Goal: Information Seeking & Learning: Learn about a topic

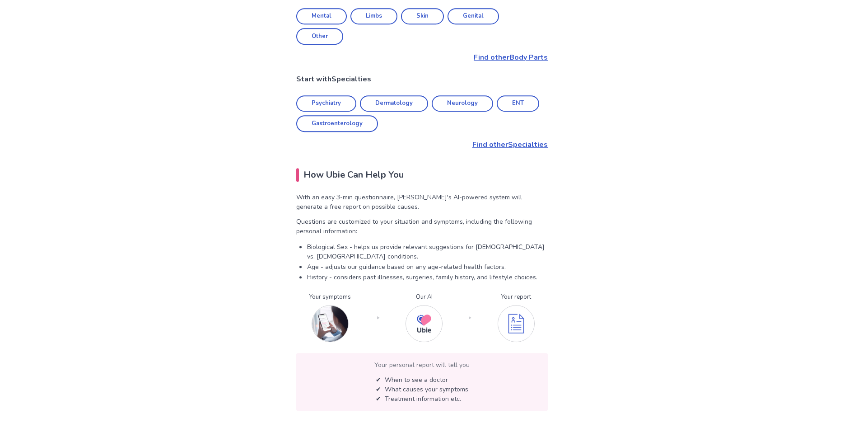
scroll to position [507, 0]
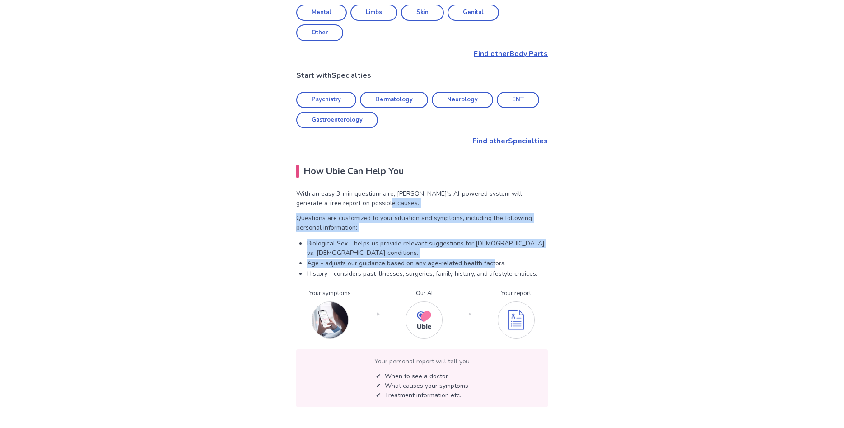
drag, startPoint x: 399, startPoint y: 167, endPoint x: 490, endPoint y: 207, distance: 100.1
click at [490, 207] on div "With an easy 3-min questionnaire, Ubie's AI-powered system will generate a free…" at bounding box center [422, 233] width 252 height 89
click at [490, 258] on p "Age - adjusts our guidance based on any age-related health factors." at bounding box center [427, 262] width 241 height 9
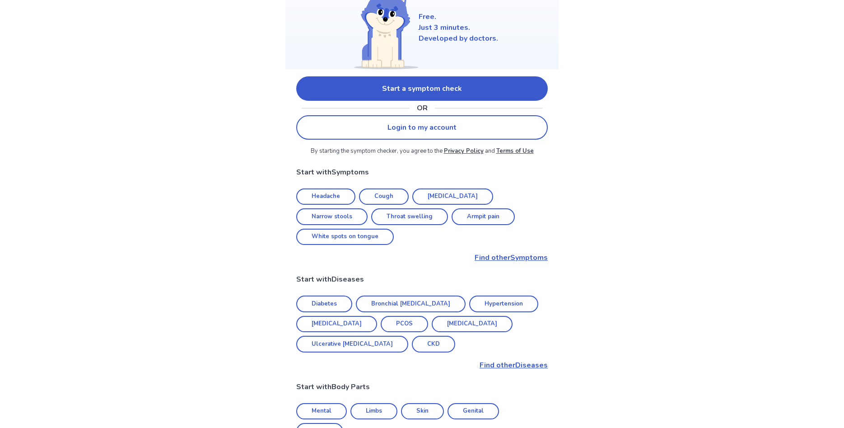
scroll to position [92, 0]
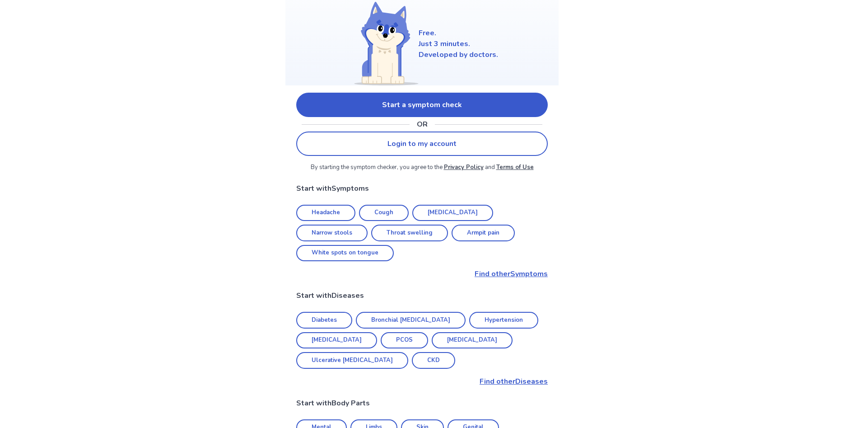
click at [333, 217] on link "Headache" at bounding box center [325, 213] width 59 height 17
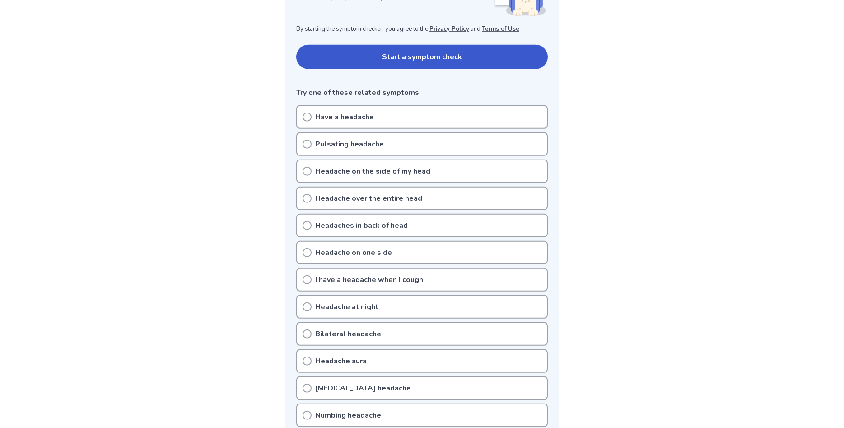
scroll to position [184, 0]
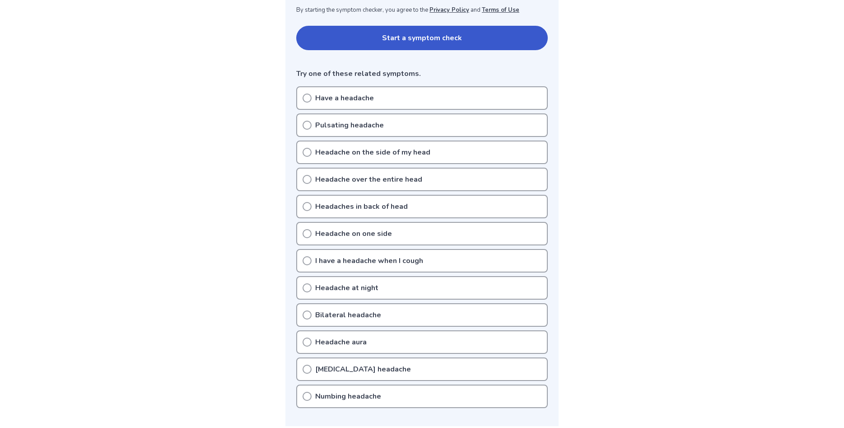
click at [364, 127] on p "Pulsating headache" at bounding box center [349, 125] width 69 height 11
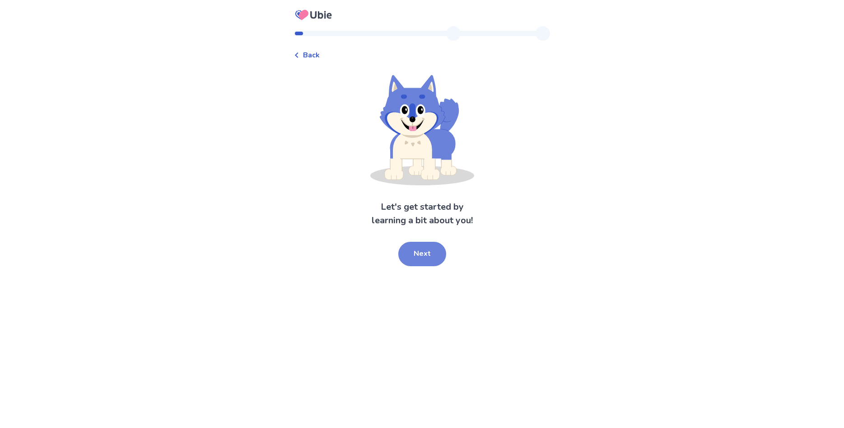
click at [438, 252] on button "Next" at bounding box center [422, 254] width 48 height 24
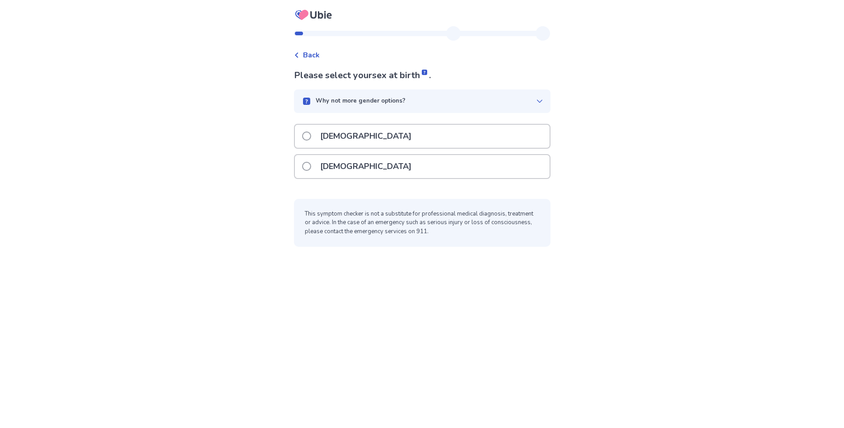
click at [383, 166] on div "[DEMOGRAPHIC_DATA]" at bounding box center [422, 166] width 255 height 23
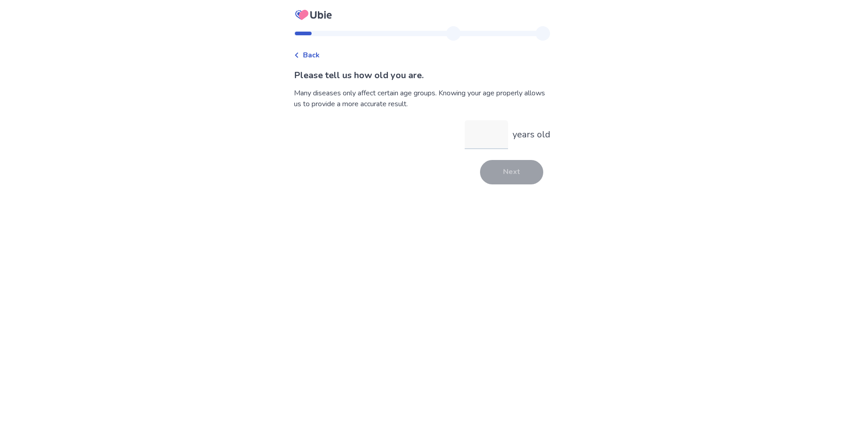
click at [493, 140] on input "years old" at bounding box center [486, 134] width 43 height 29
type input "**"
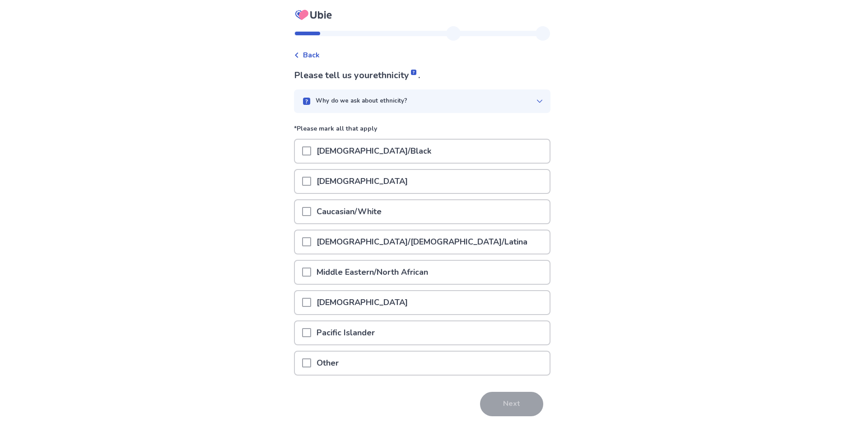
click at [318, 212] on p "Caucasian/White" at bounding box center [349, 211] width 76 height 23
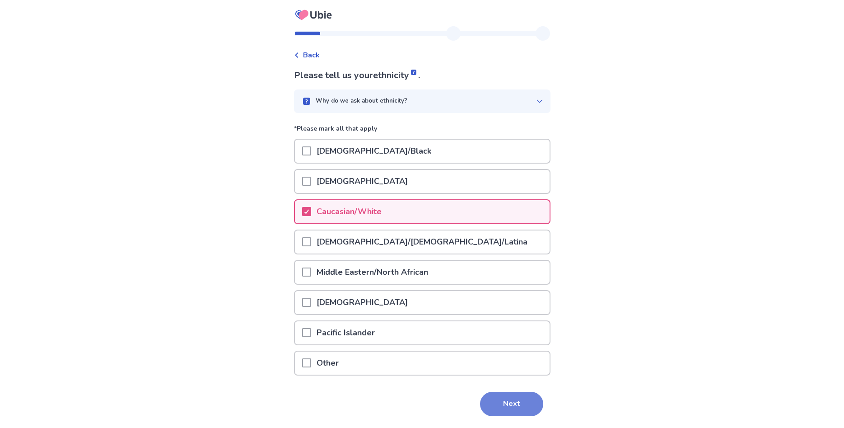
click at [518, 398] on button "Next" at bounding box center [511, 404] width 63 height 24
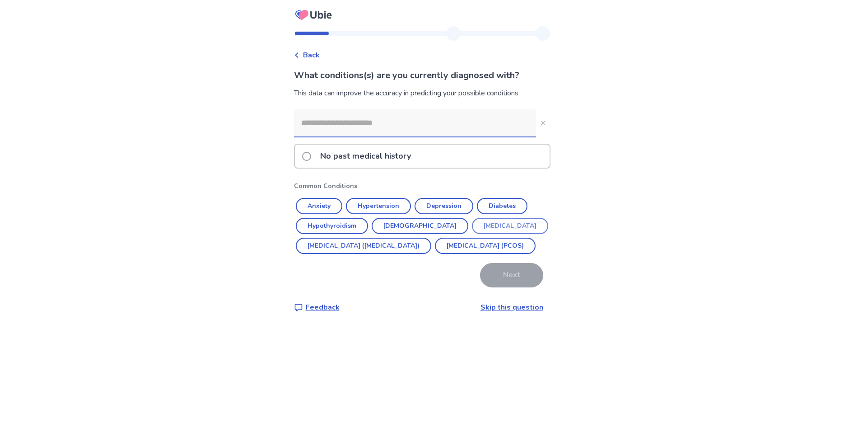
click at [472, 225] on button "[MEDICAL_DATA]" at bounding box center [510, 226] width 76 height 16
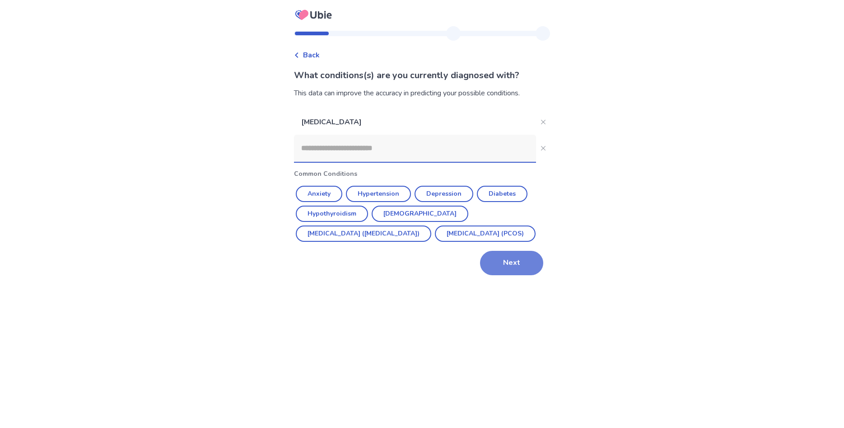
click at [493, 266] on button "Next" at bounding box center [511, 263] width 63 height 24
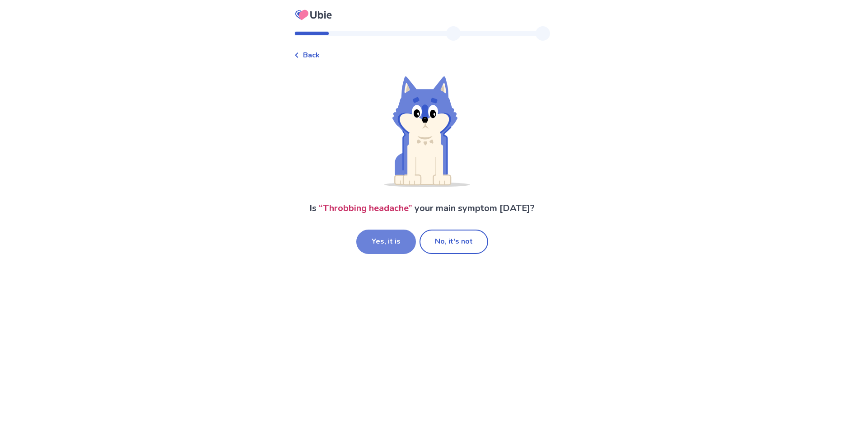
click at [384, 250] on button "Yes, it is" at bounding box center [386, 241] width 60 height 24
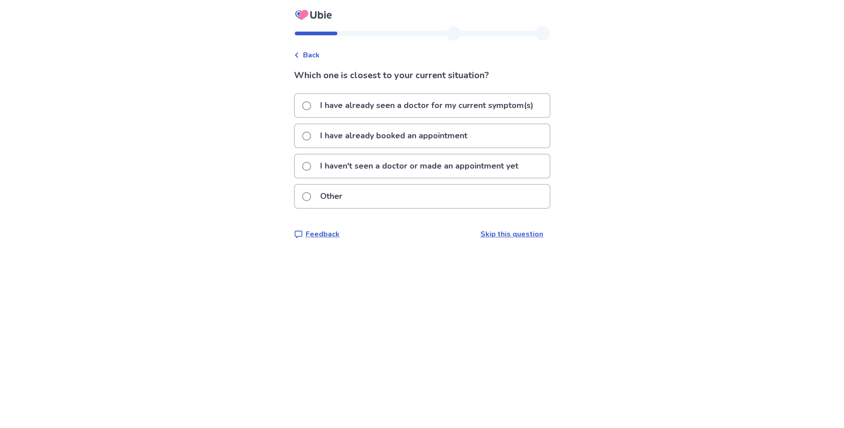
click at [391, 135] on p "I have already booked an appointment" at bounding box center [394, 135] width 158 height 23
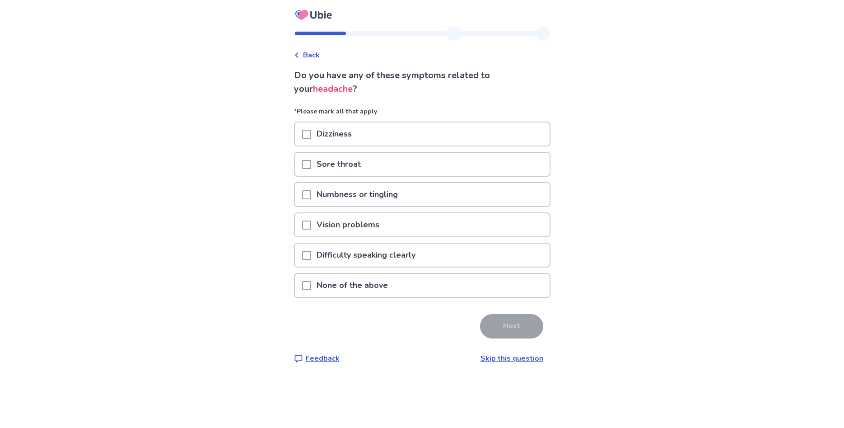
click at [310, 134] on span at bounding box center [306, 134] width 9 height 9
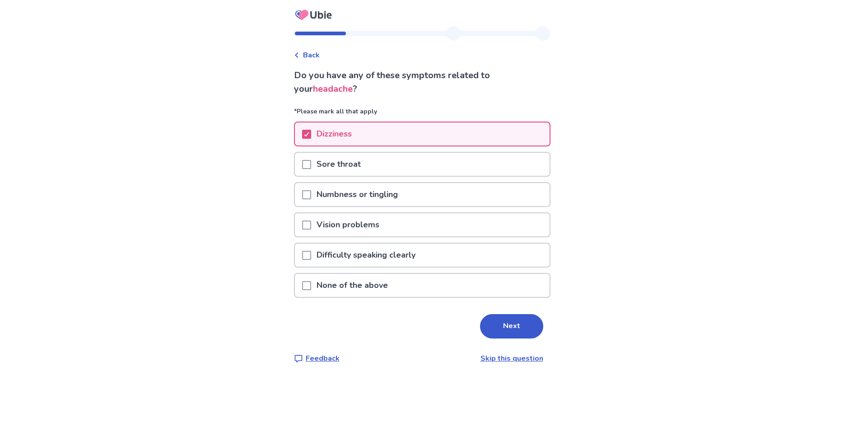
click at [309, 223] on span at bounding box center [306, 224] width 9 height 9
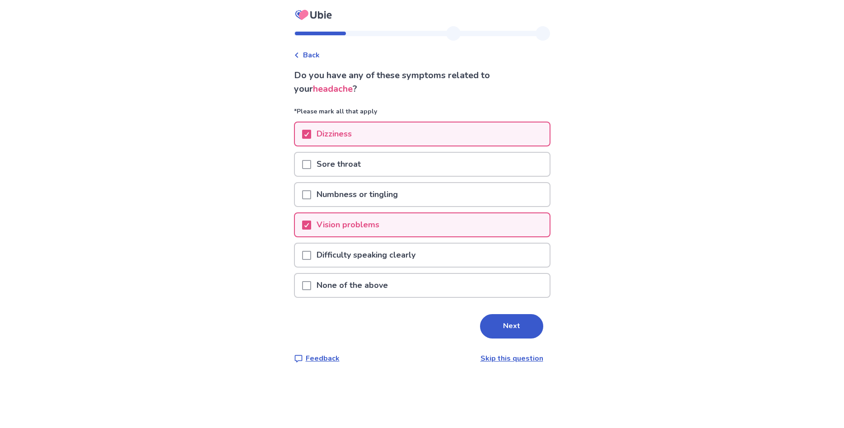
click at [309, 246] on div at bounding box center [306, 254] width 9 height 23
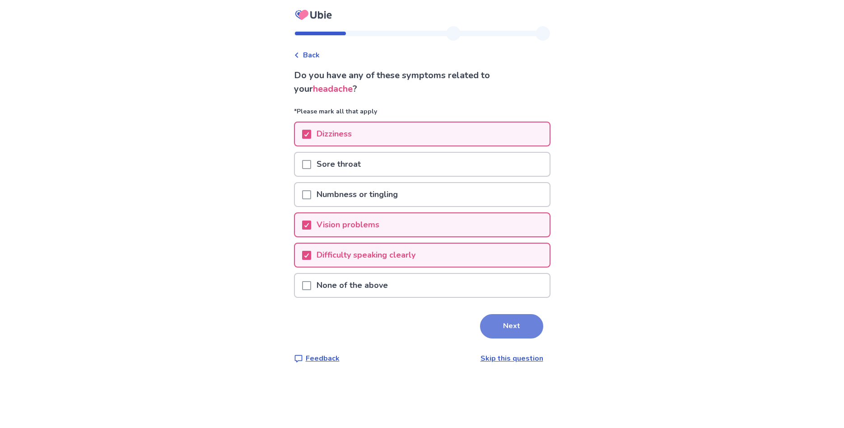
click at [513, 331] on button "Next" at bounding box center [511, 326] width 63 height 24
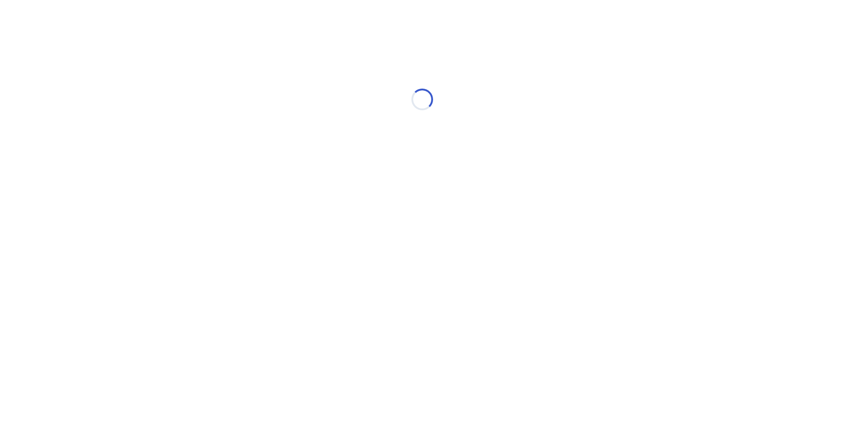
select select "*"
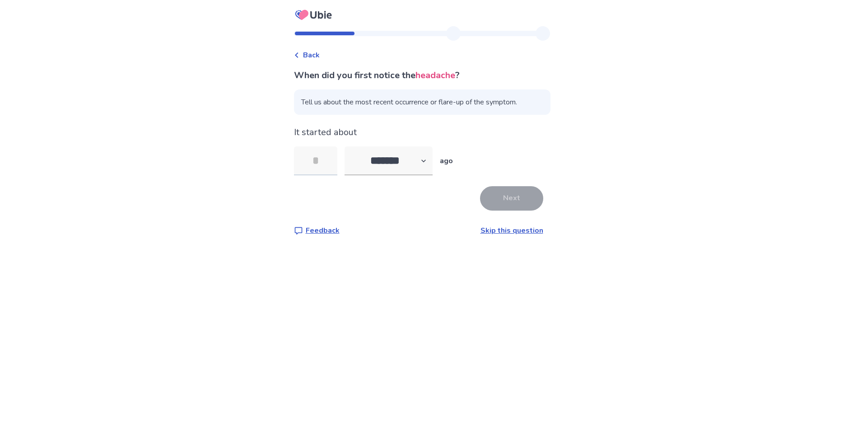
click at [337, 155] on input "tel" at bounding box center [315, 160] width 43 height 29
type input "*"
click at [519, 205] on button "Next" at bounding box center [511, 198] width 63 height 24
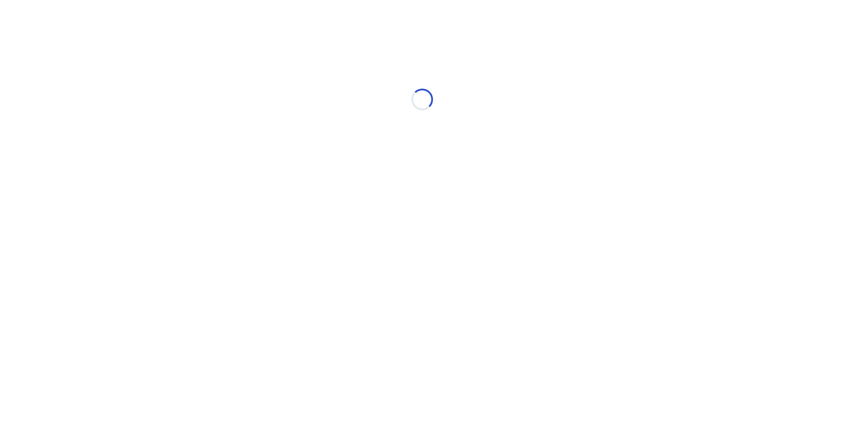
select select "*"
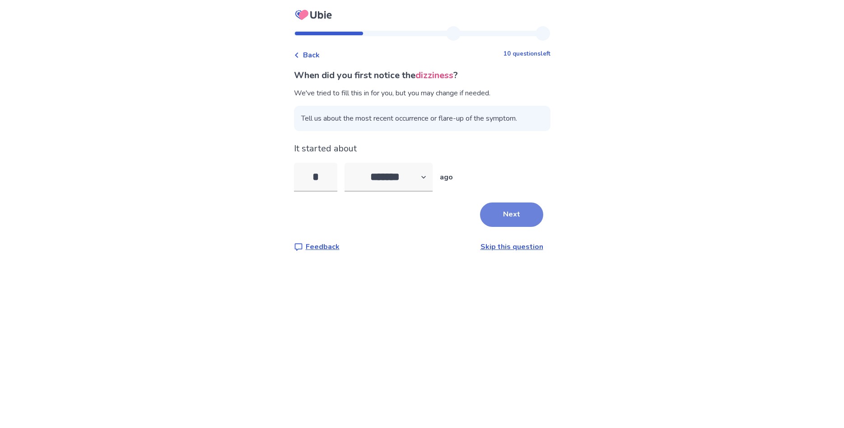
click at [498, 213] on button "Next" at bounding box center [511, 214] width 63 height 24
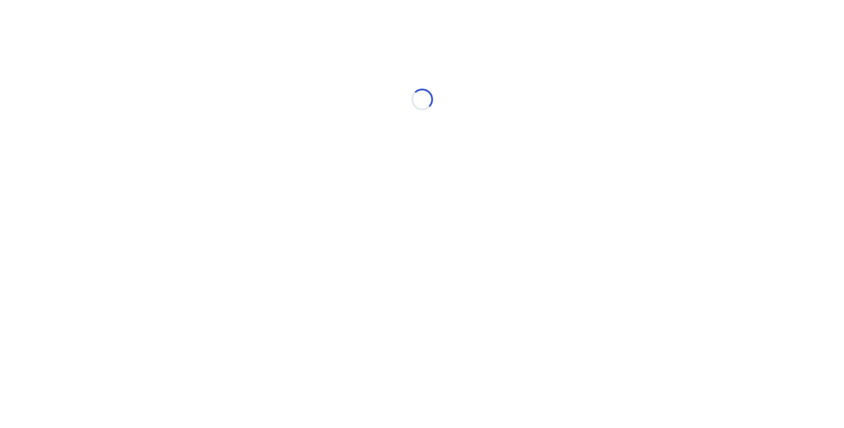
select select "*"
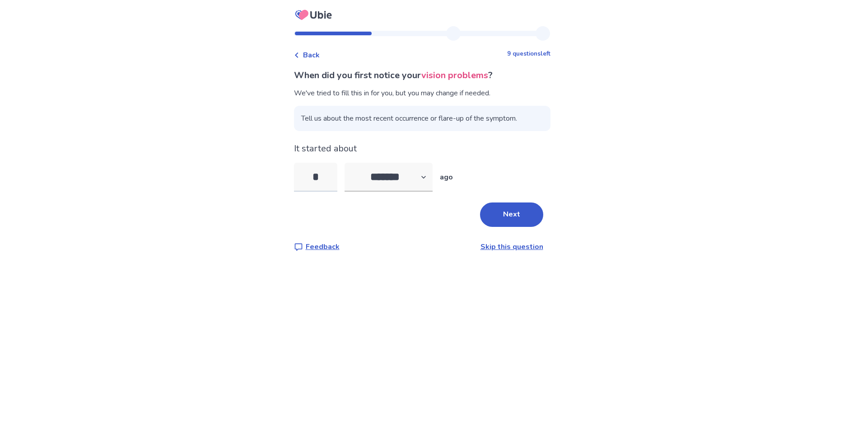
drag, startPoint x: 320, startPoint y: 177, endPoint x: 334, endPoint y: 175, distance: 13.6
click at [334, 175] on input "*" at bounding box center [315, 177] width 43 height 29
type input "*"
click at [503, 224] on button "Next" at bounding box center [511, 214] width 63 height 24
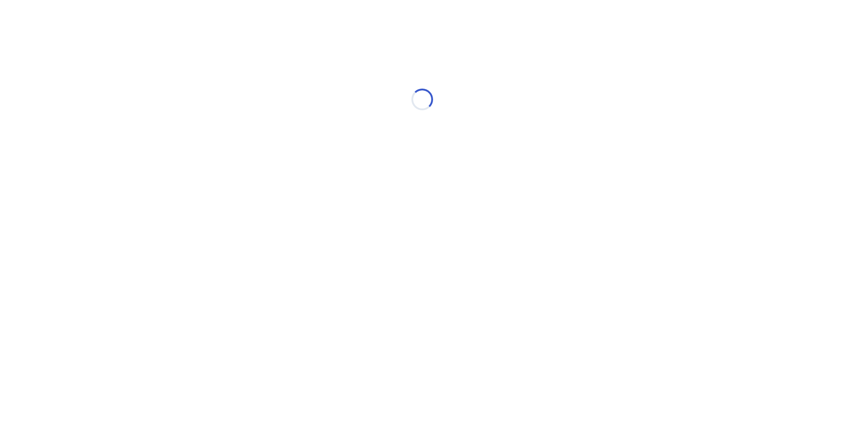
select select "*"
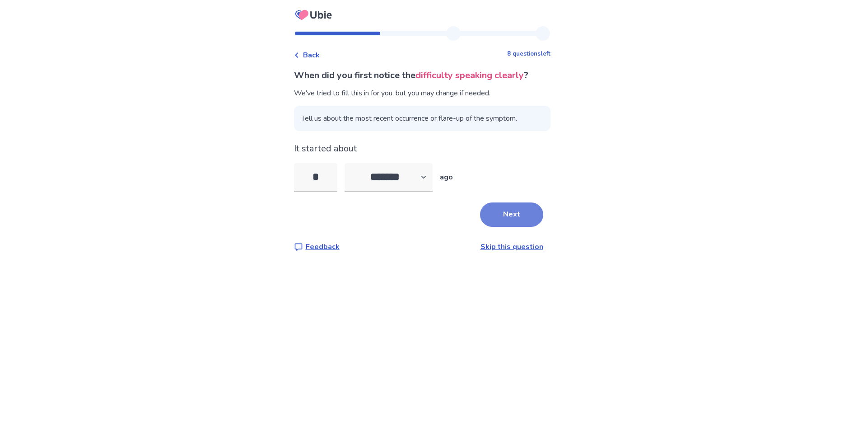
click at [502, 220] on button "Next" at bounding box center [511, 214] width 63 height 24
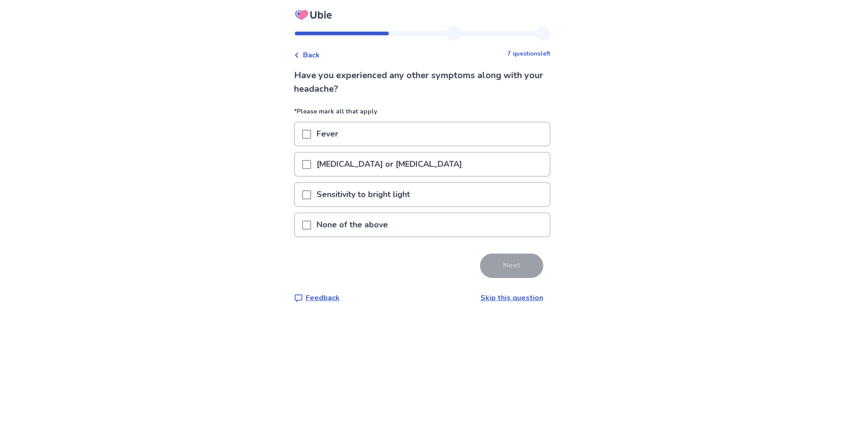
click at [308, 162] on span at bounding box center [306, 164] width 9 height 9
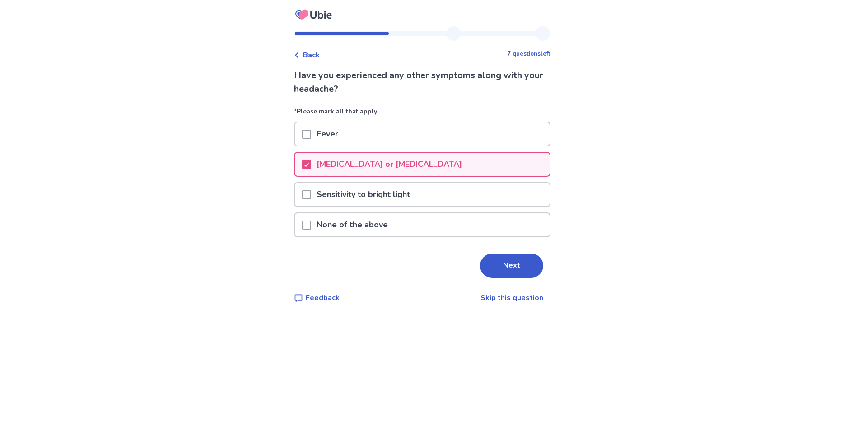
click at [311, 197] on span at bounding box center [306, 194] width 9 height 9
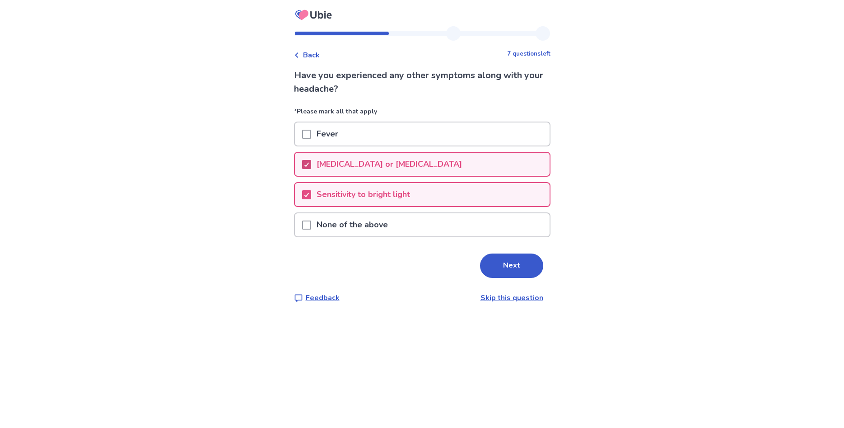
click at [309, 163] on span at bounding box center [306, 164] width 9 height 9
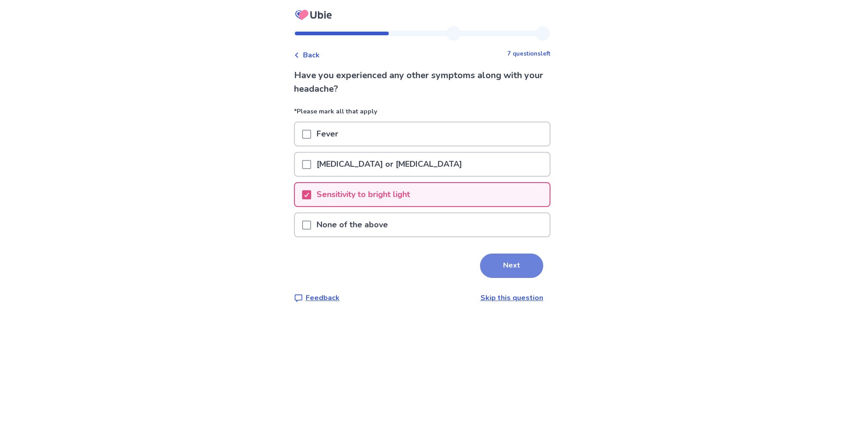
click at [502, 267] on button "Next" at bounding box center [511, 265] width 63 height 24
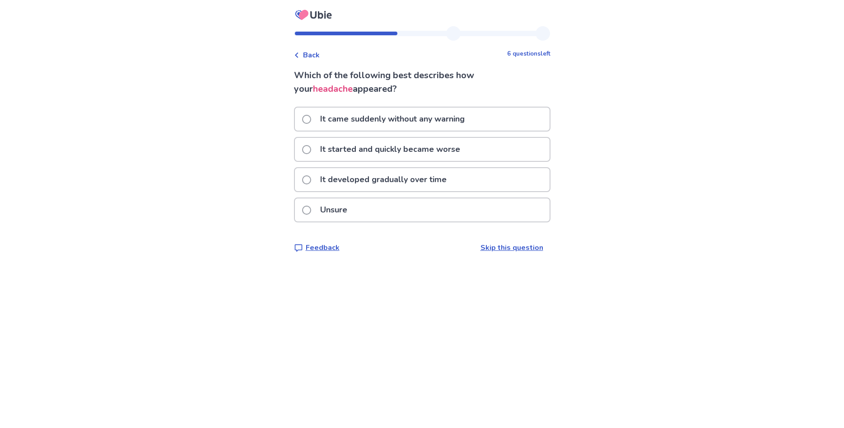
click at [340, 151] on p "It started and quickly became worse" at bounding box center [390, 149] width 151 height 23
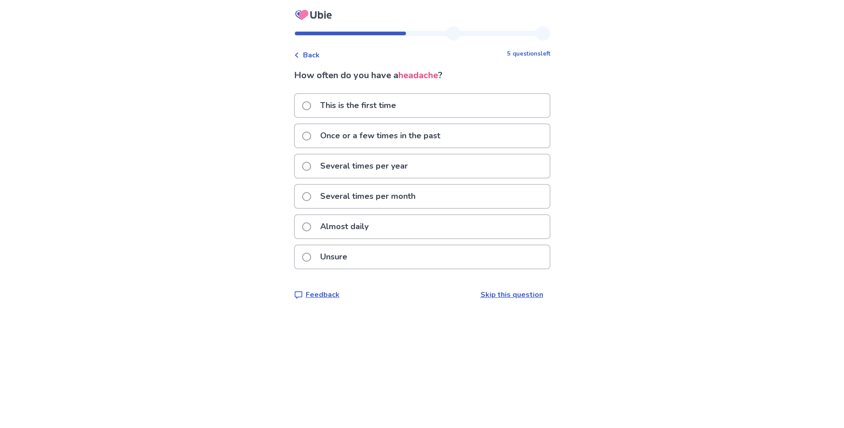
click at [331, 163] on p "Several times per year" at bounding box center [364, 165] width 98 height 23
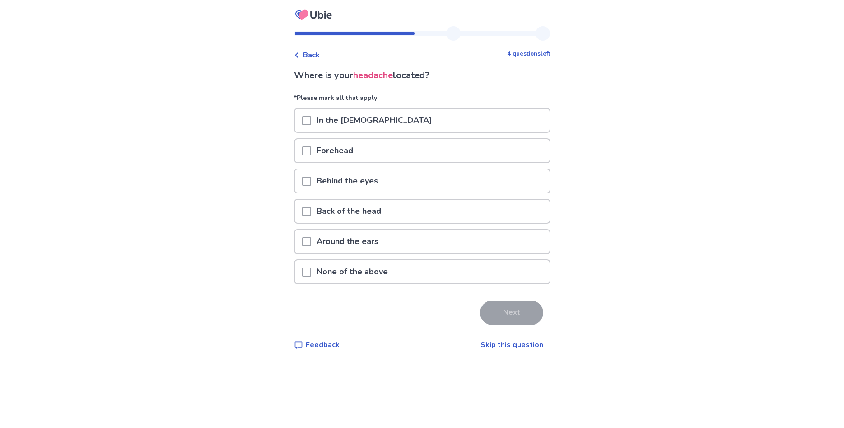
click at [311, 240] on span at bounding box center [306, 241] width 9 height 9
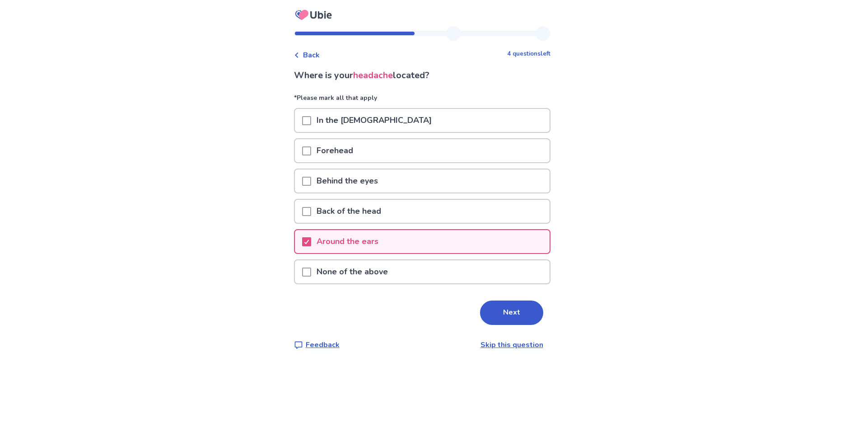
click at [311, 179] on span at bounding box center [306, 181] width 9 height 9
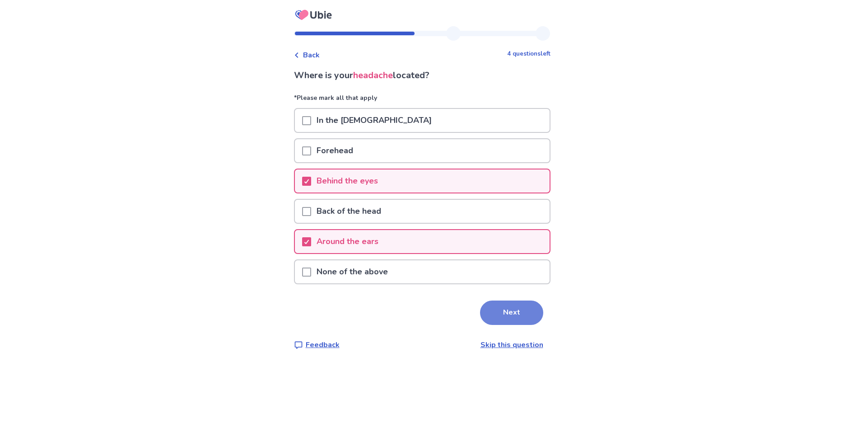
click at [497, 302] on button "Next" at bounding box center [511, 312] width 63 height 24
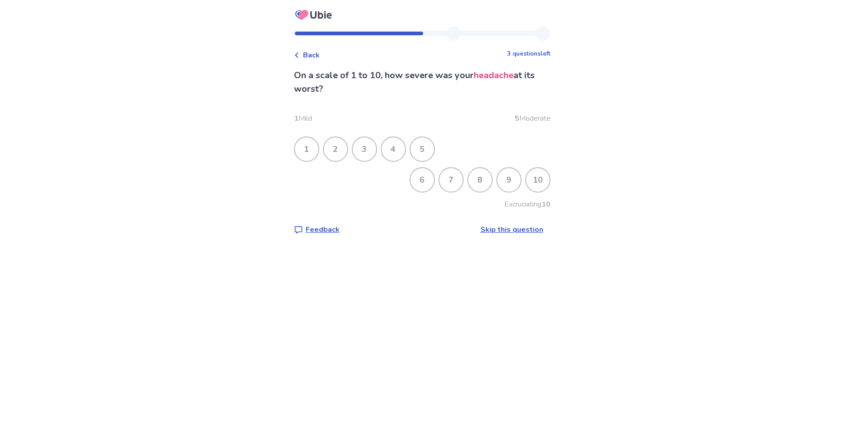
click at [476, 187] on div "8" at bounding box center [479, 179] width 23 height 23
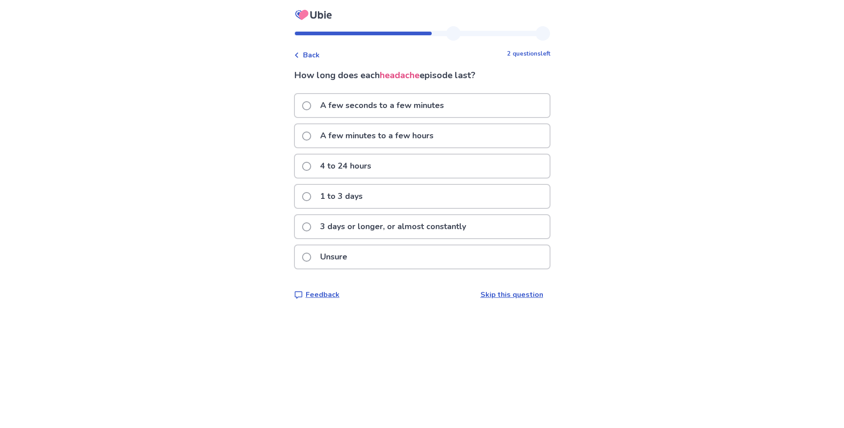
click at [377, 169] on p "4 to 24 hours" at bounding box center [346, 165] width 62 height 23
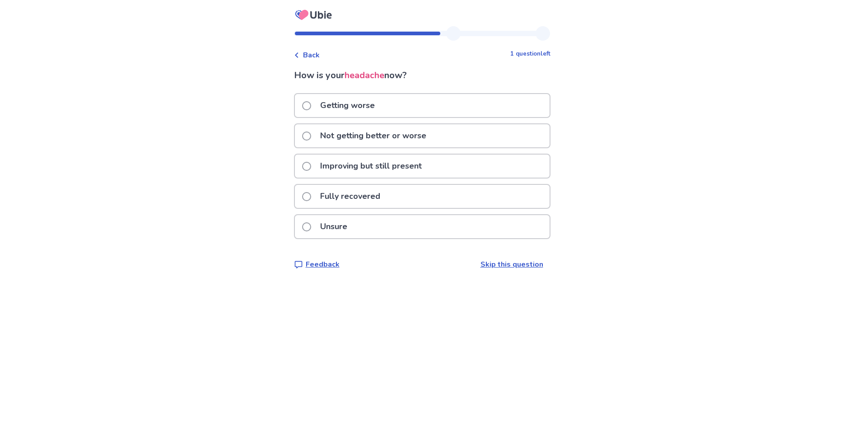
click at [377, 143] on p "Not getting better or worse" at bounding box center [373, 135] width 117 height 23
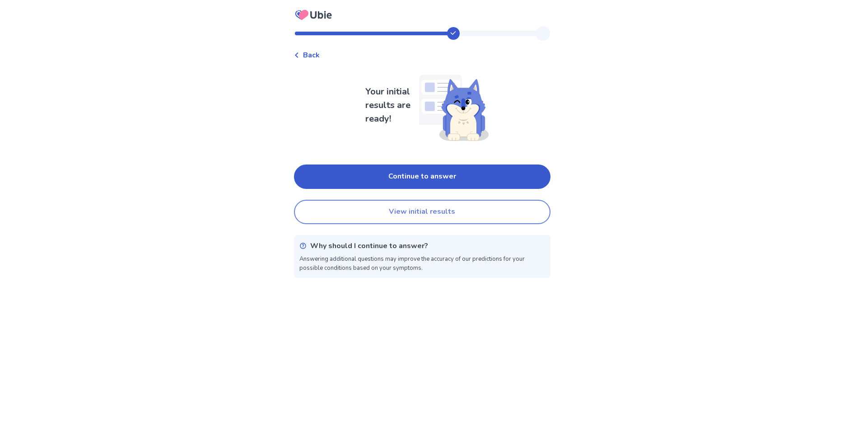
click at [410, 211] on button "View initial results" at bounding box center [422, 212] width 256 height 24
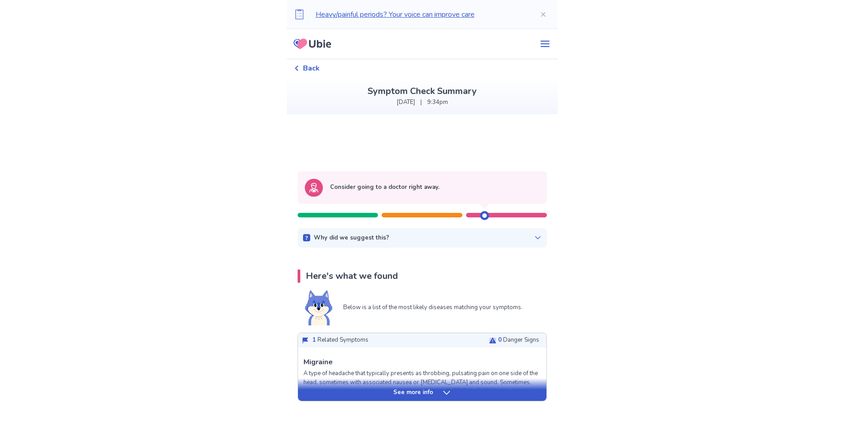
scroll to position [46, 0]
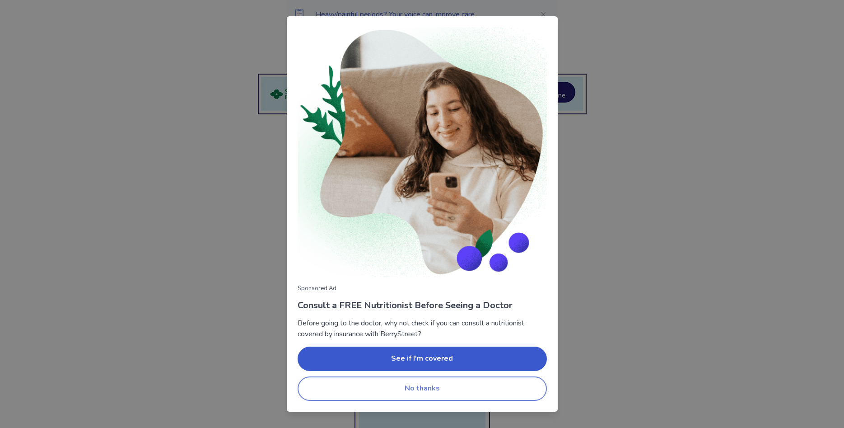
click at [447, 392] on button "No thanks" at bounding box center [422, 388] width 249 height 24
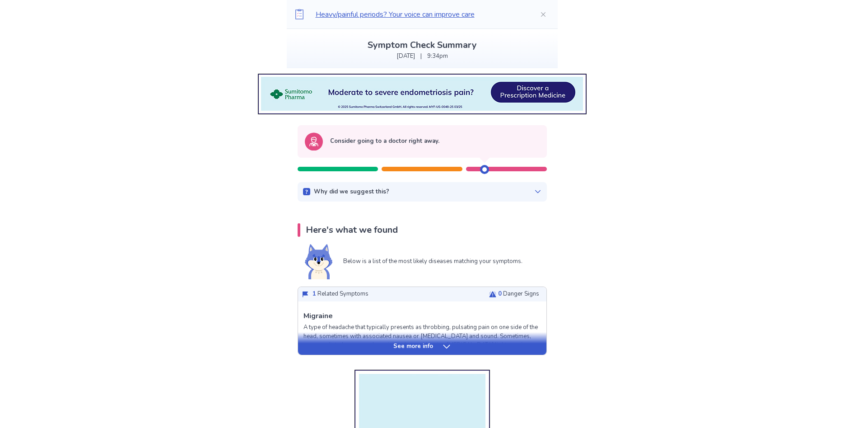
click at [389, 92] on img at bounding box center [421, 93] width 329 height 41
click at [534, 191] on icon at bounding box center [537, 191] width 7 height 7
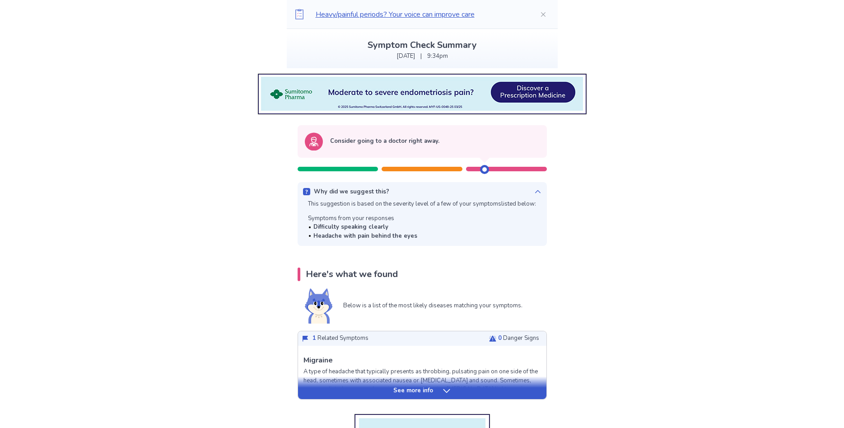
click at [535, 191] on icon at bounding box center [537, 191] width 5 height 3
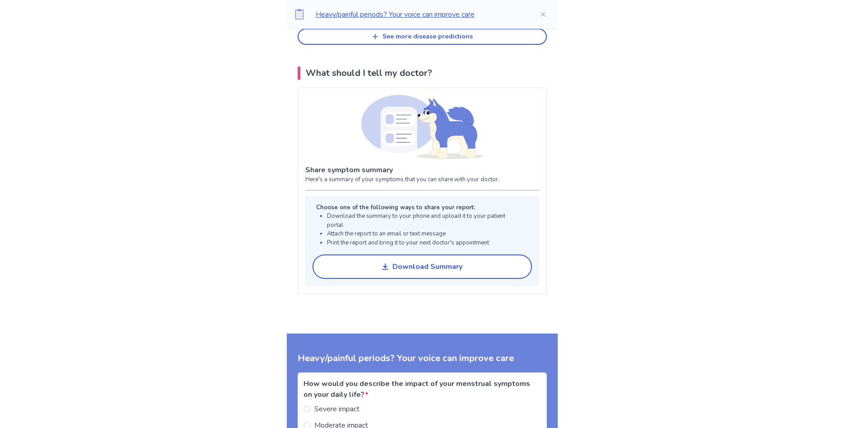
scroll to position [921, 0]
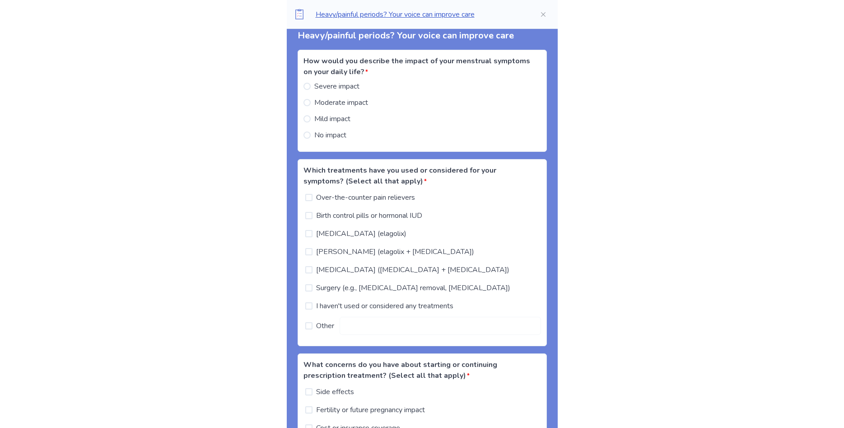
scroll to position [1198, 0]
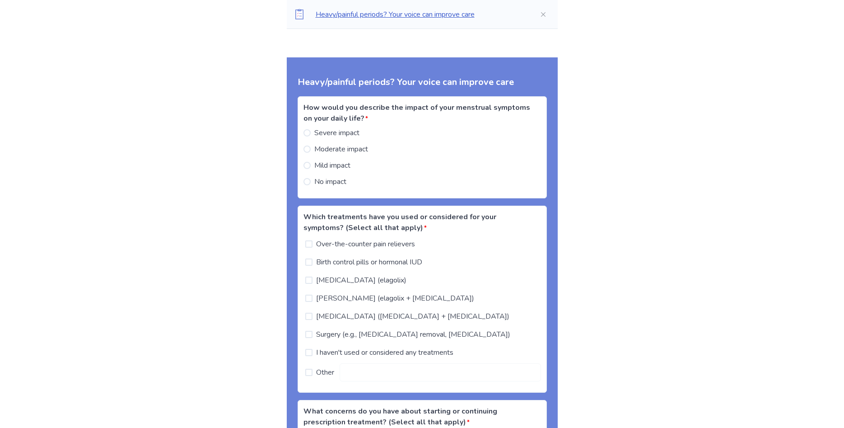
click at [362, 146] on span "Moderate impact" at bounding box center [341, 149] width 54 height 11
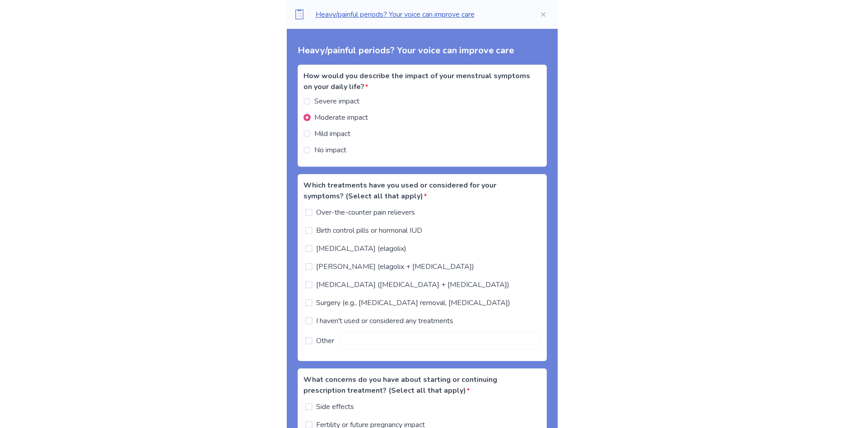
scroll to position [1244, 0]
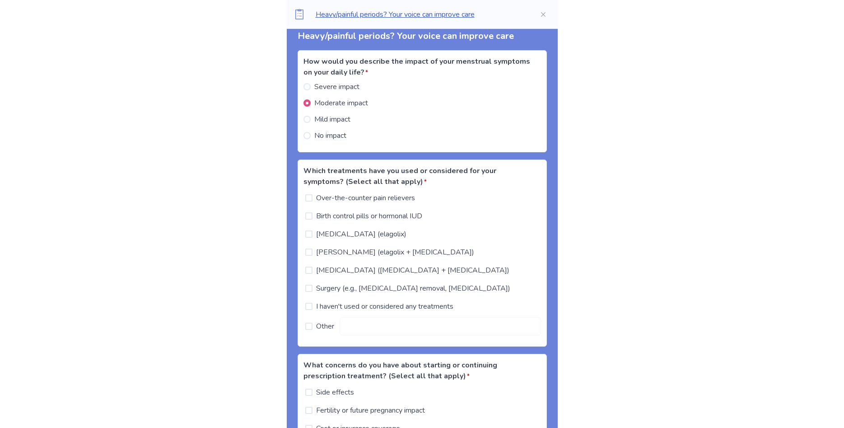
click at [332, 290] on span "Surgery (e.g., [MEDICAL_DATA] removal, [MEDICAL_DATA])" at bounding box center [413, 288] width 194 height 11
click at [366, 214] on span "Birth control pills or hormonal IUD" at bounding box center [369, 215] width 106 height 11
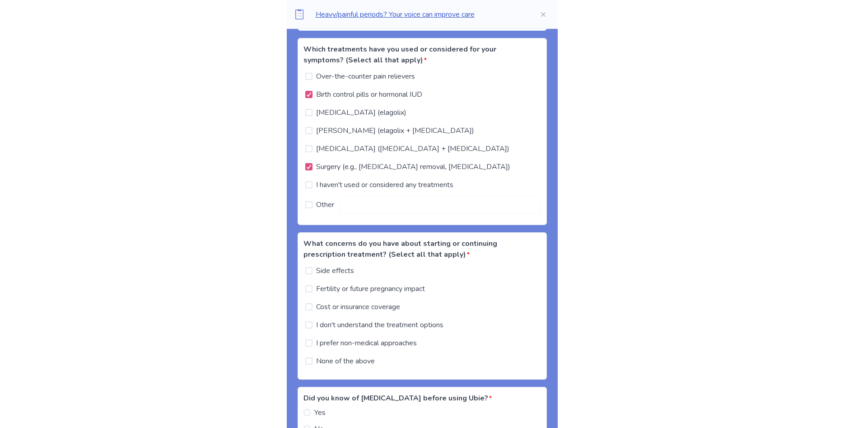
scroll to position [1382, 0]
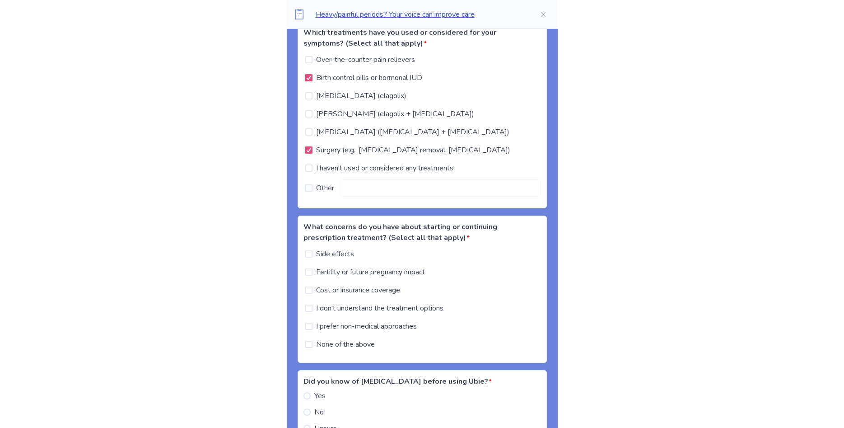
click at [343, 255] on span "Side effects" at bounding box center [335, 253] width 38 height 11
click at [360, 293] on span "Cost or insurance coverage" at bounding box center [358, 289] width 84 height 11
click at [353, 290] on span "Cost or insurance coverage" at bounding box center [358, 289] width 84 height 11
click at [368, 333] on label "I prefer non-medical approaches" at bounding box center [360, 326] width 115 height 14
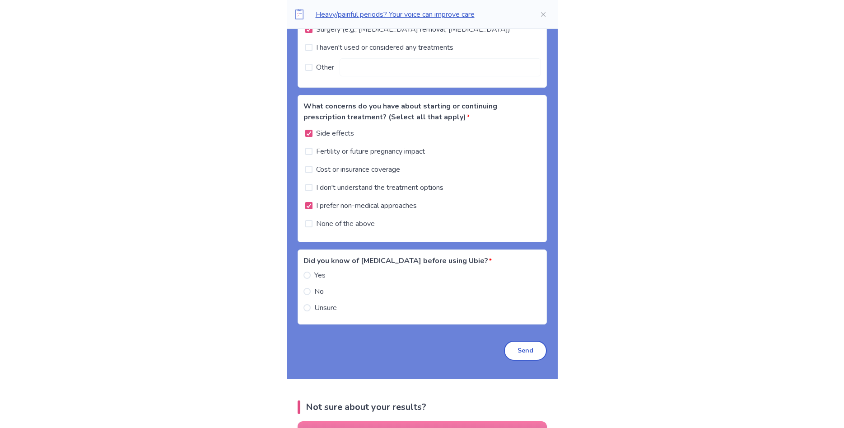
scroll to position [1520, 0]
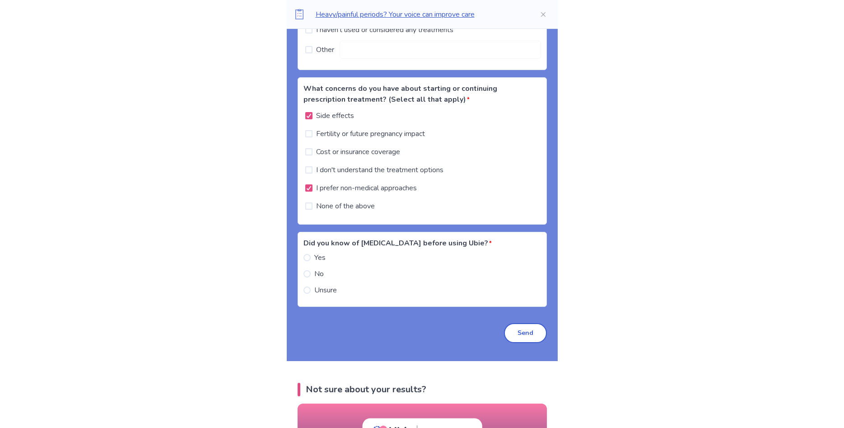
click at [318, 277] on label "No" at bounding box center [313, 273] width 20 height 11
click at [119, 341] on div "Heavy/painful periods? Your voice can improve care Back Symptom Check Summary […" at bounding box center [422, 161] width 844 height 3362
click at [517, 336] on button "Send" at bounding box center [525, 333] width 43 height 20
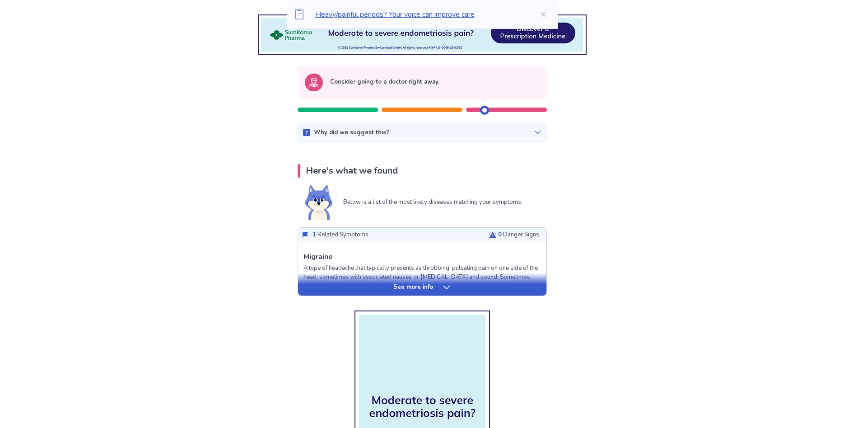
scroll to position [138, 0]
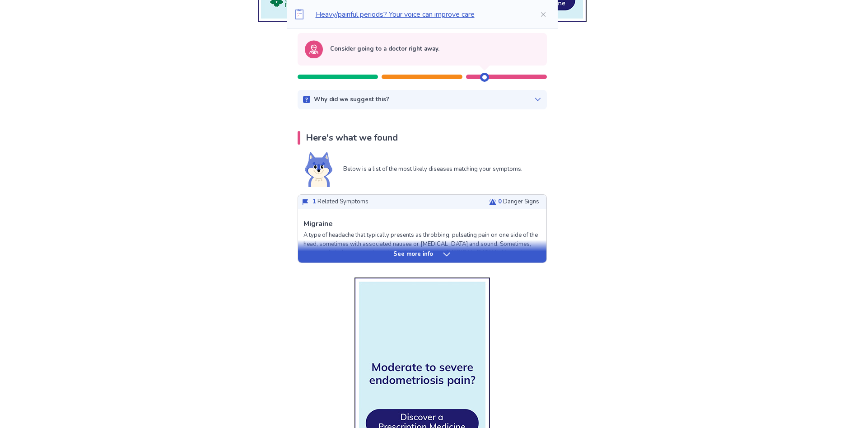
click at [433, 247] on div "See more info" at bounding box center [422, 251] width 248 height 23
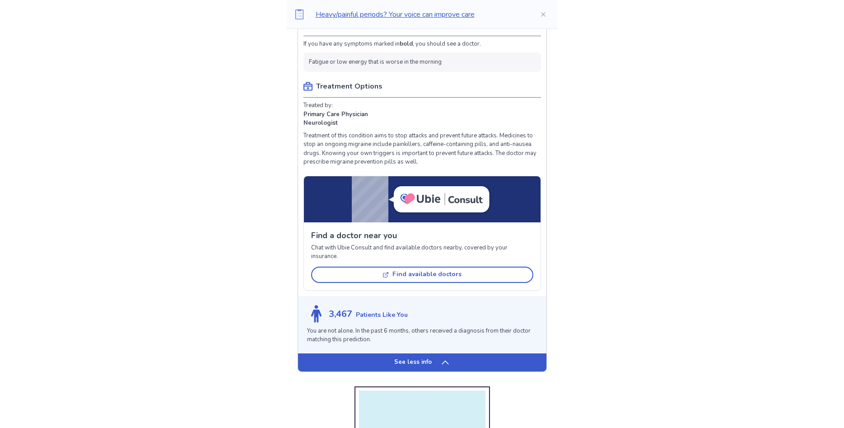
click at [416, 359] on p "See less info" at bounding box center [412, 362] width 37 height 9
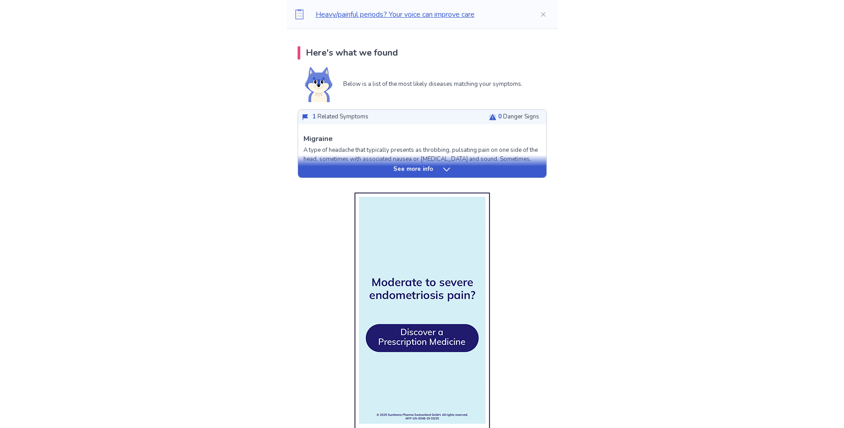
scroll to position [0, 0]
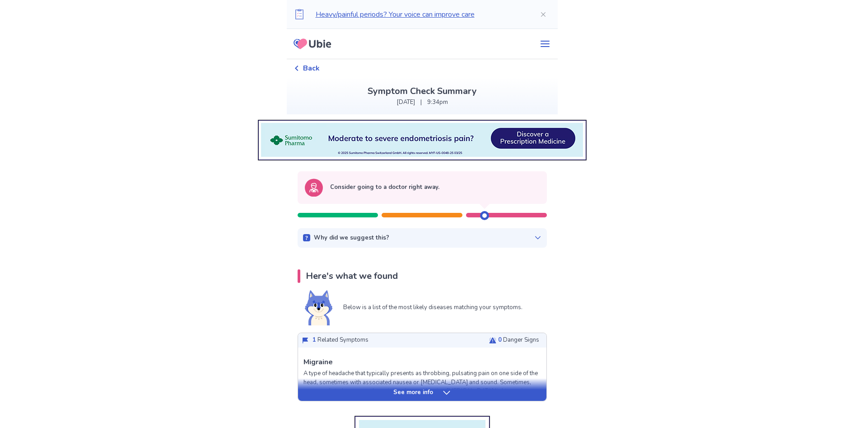
click at [321, 45] on icon at bounding box center [312, 44] width 44 height 23
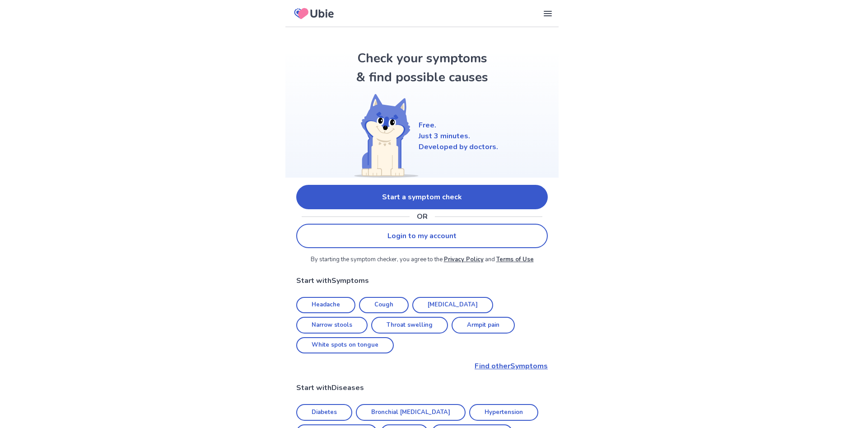
click at [552, 14] on icon at bounding box center [547, 13] width 11 height 11
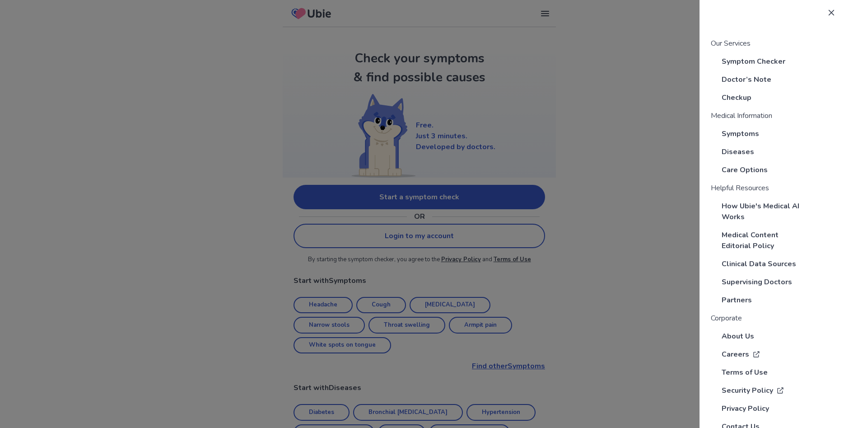
click at [732, 337] on p "About Us" at bounding box center [738, 336] width 33 height 11
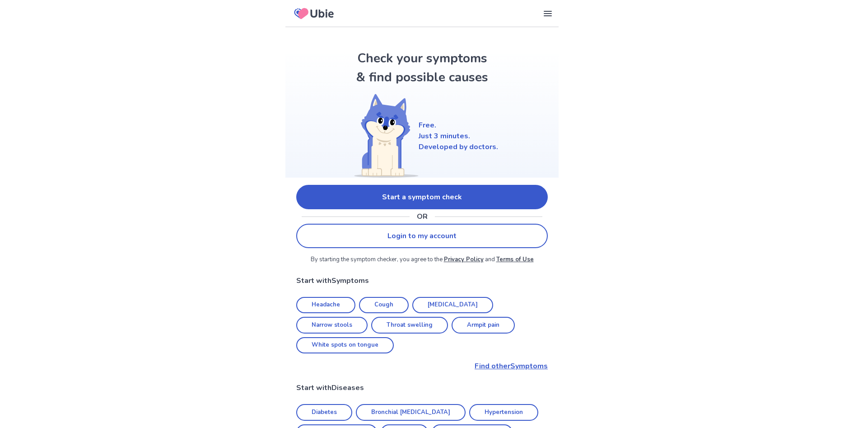
click at [306, 18] on icon at bounding box center [314, 14] width 47 height 22
click at [549, 13] on icon at bounding box center [547, 13] width 11 height 11
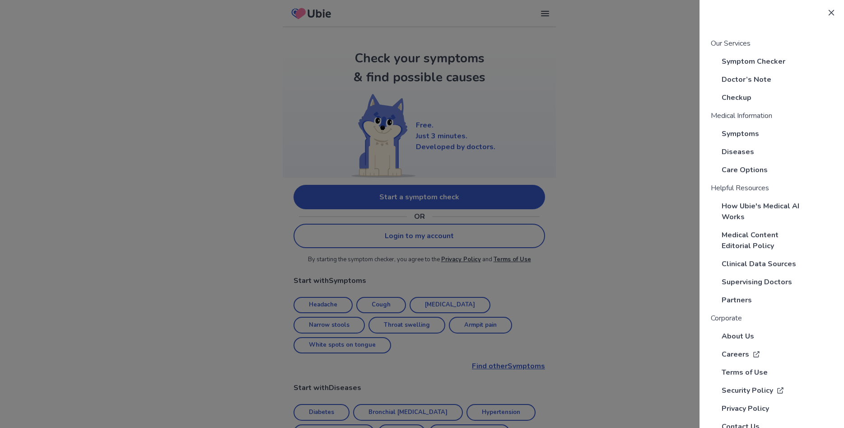
click at [743, 336] on p "About Us" at bounding box center [738, 336] width 33 height 11
